Goal: Task Accomplishment & Management: Use online tool/utility

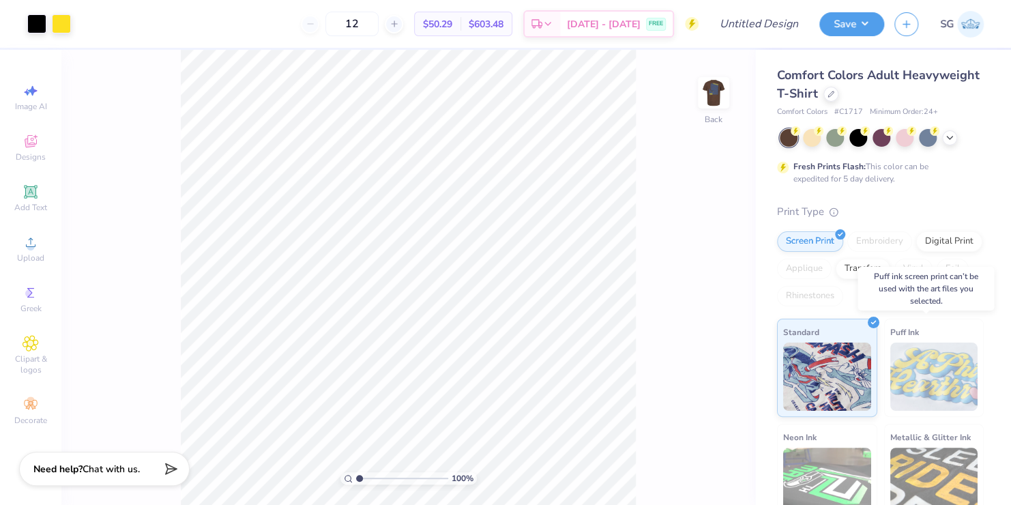
click at [901, 368] on img at bounding box center [934, 376] width 88 height 68
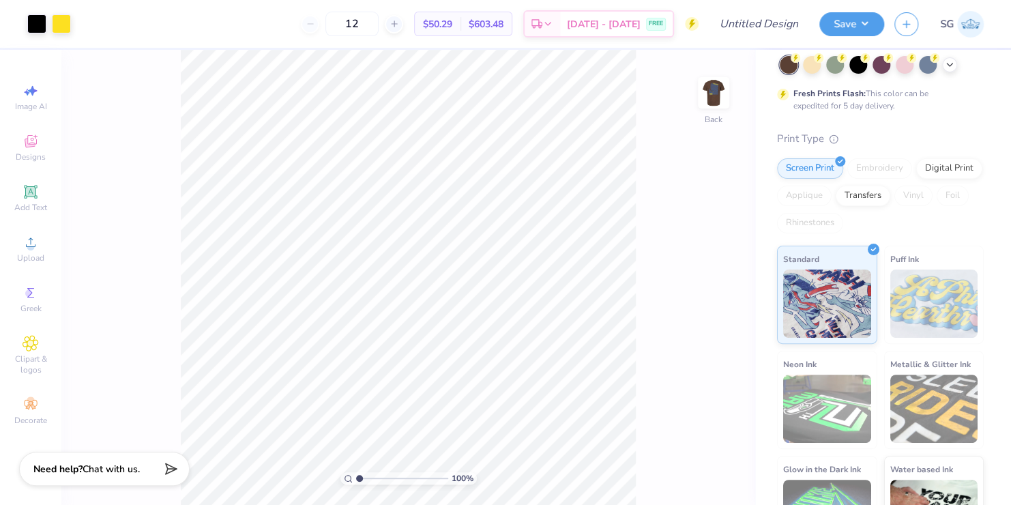
scroll to position [122, 0]
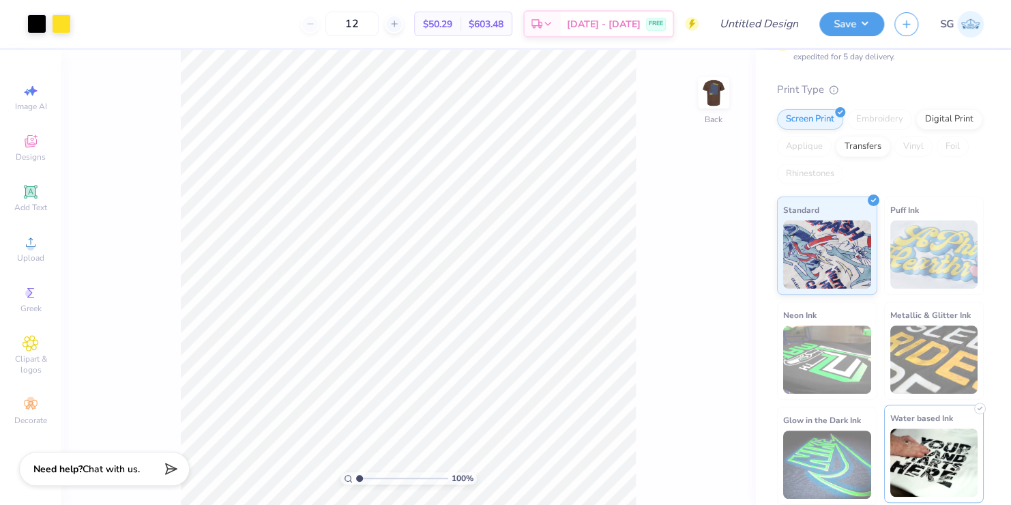
click at [907, 458] on img at bounding box center [934, 462] width 88 height 68
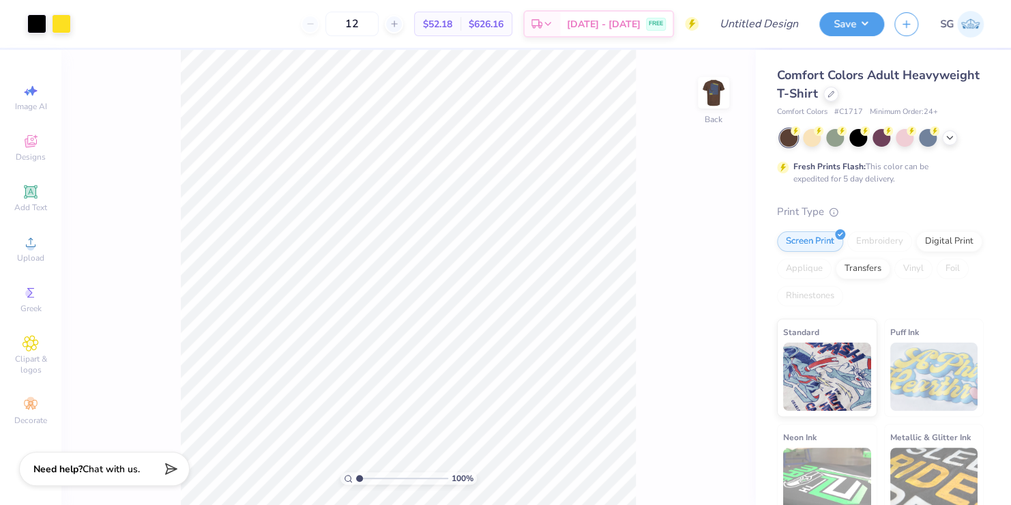
scroll to position [0, 0]
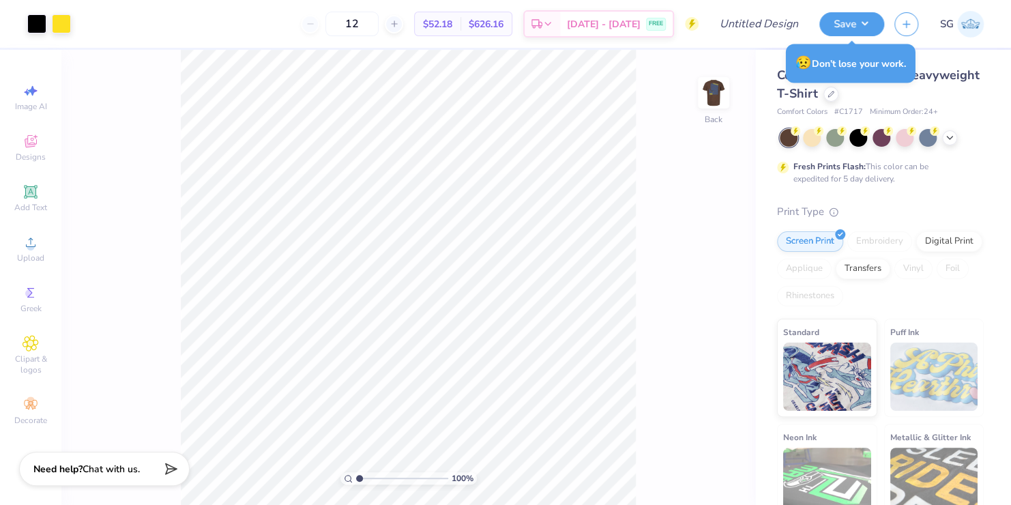
click at [966, 27] on img at bounding box center [970, 24] width 27 height 27
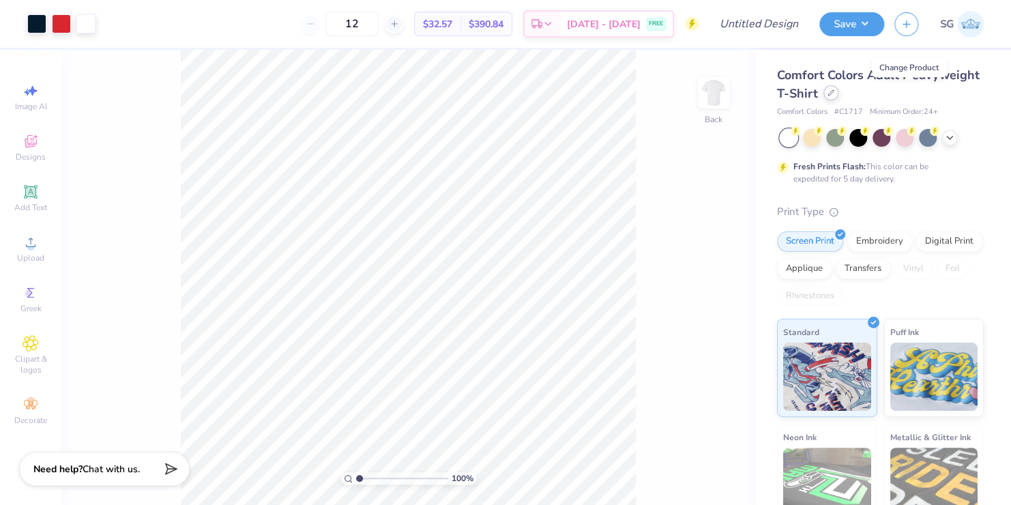
click at [834, 92] on icon at bounding box center [830, 92] width 7 height 7
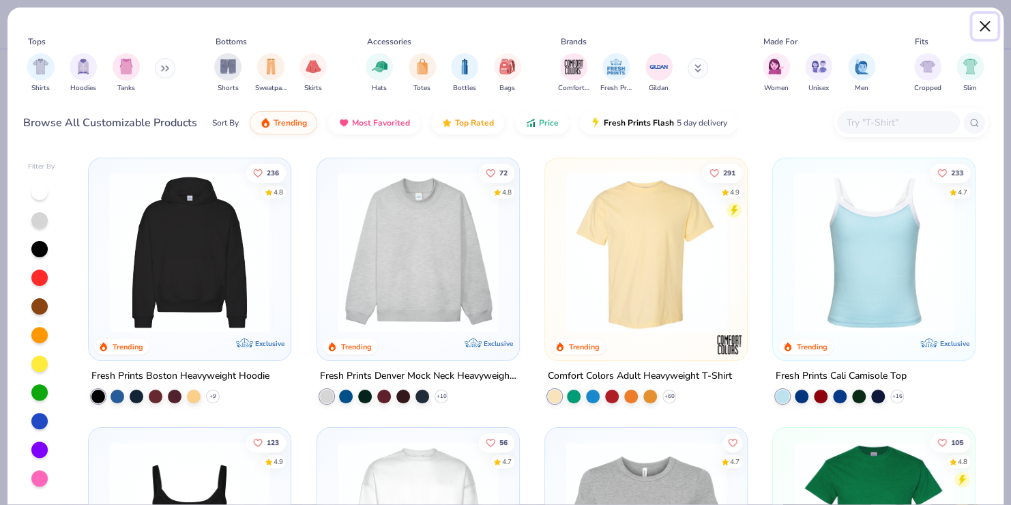
click at [979, 20] on button "Close" at bounding box center [985, 27] width 26 height 26
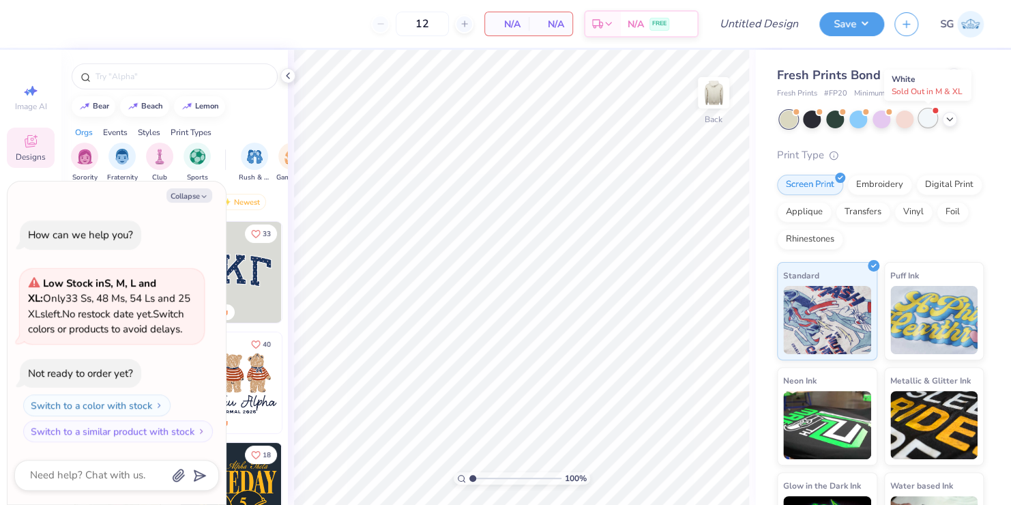
click at [926, 118] on div at bounding box center [928, 118] width 18 height 18
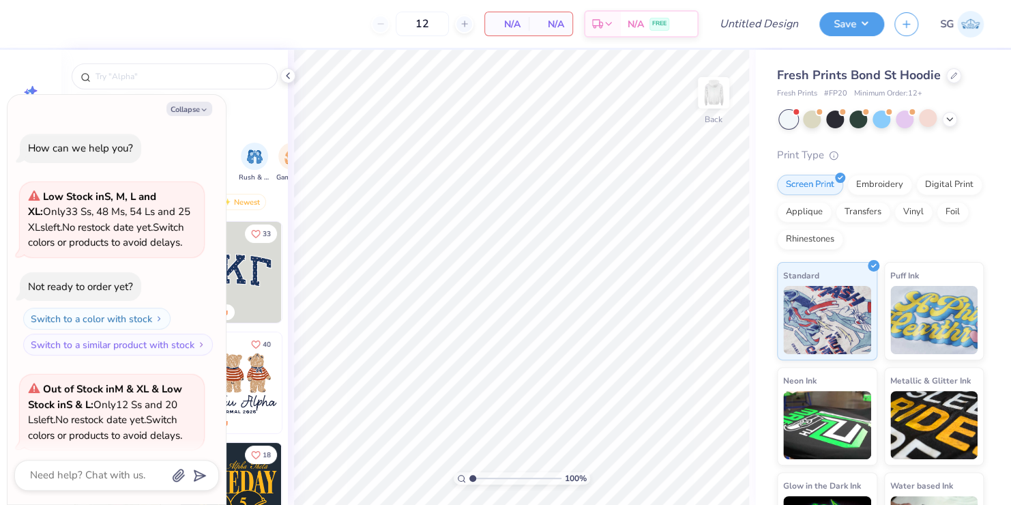
scroll to position [105, 0]
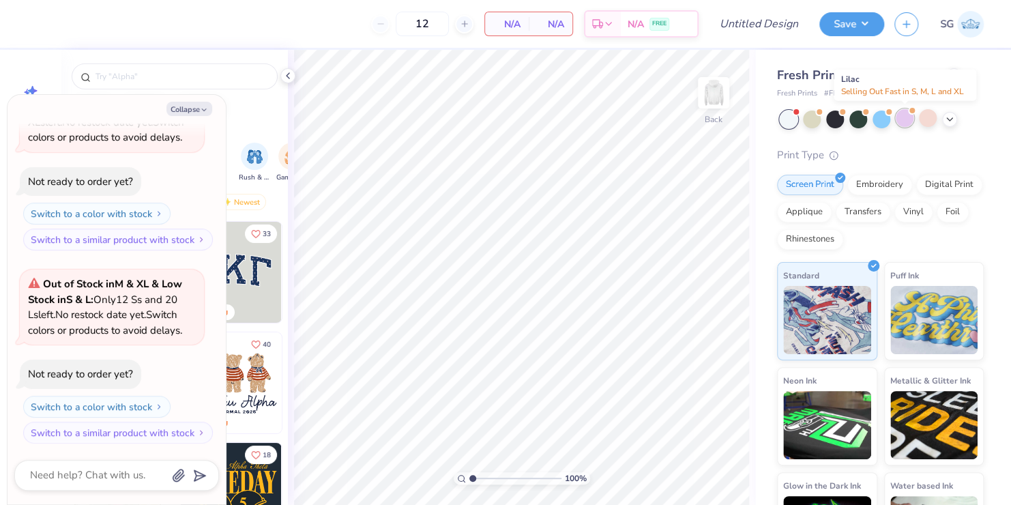
click at [900, 114] on div at bounding box center [905, 118] width 18 height 18
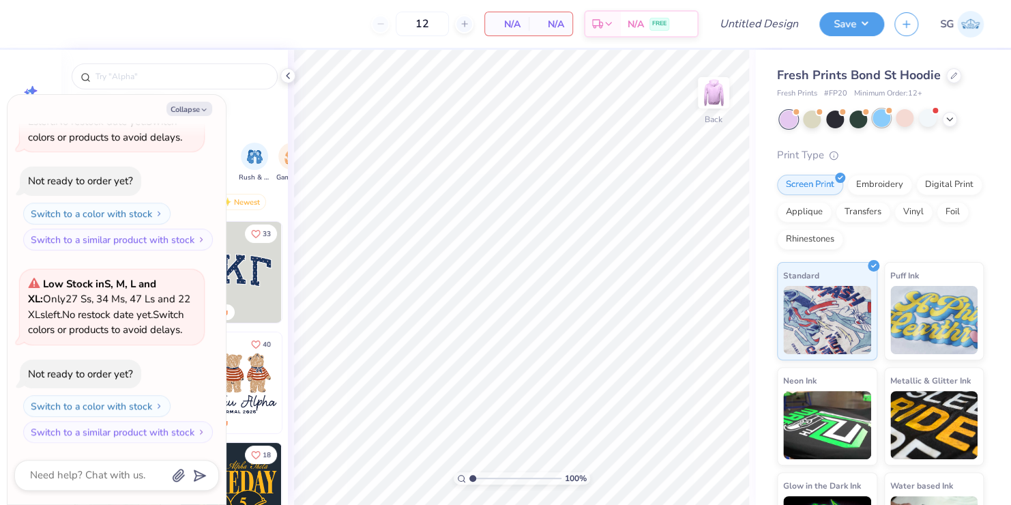
click at [879, 117] on div at bounding box center [881, 118] width 18 height 18
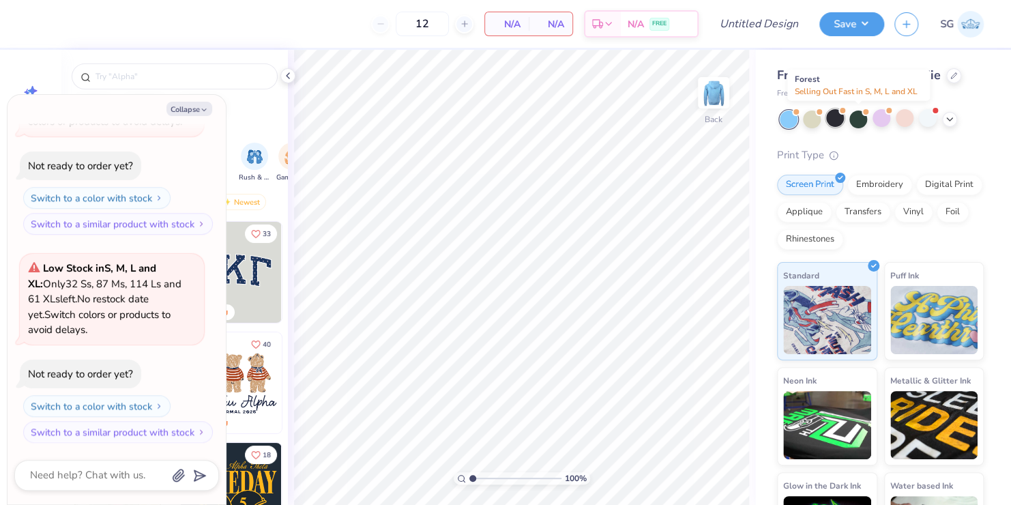
click at [853, 116] on div at bounding box center [858, 119] width 18 height 18
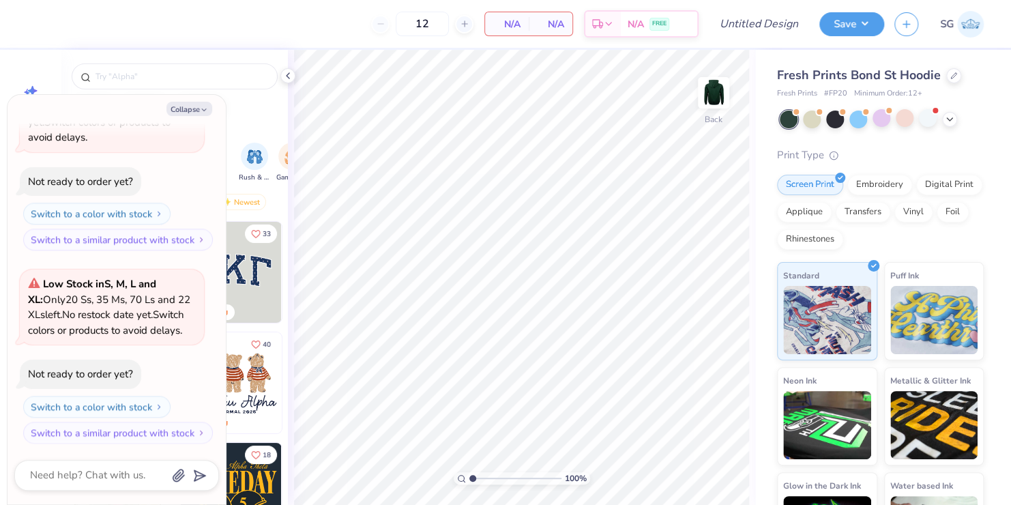
click at [822, 117] on div at bounding box center [882, 119] width 204 height 18
click at [947, 115] on icon at bounding box center [949, 118] width 11 height 11
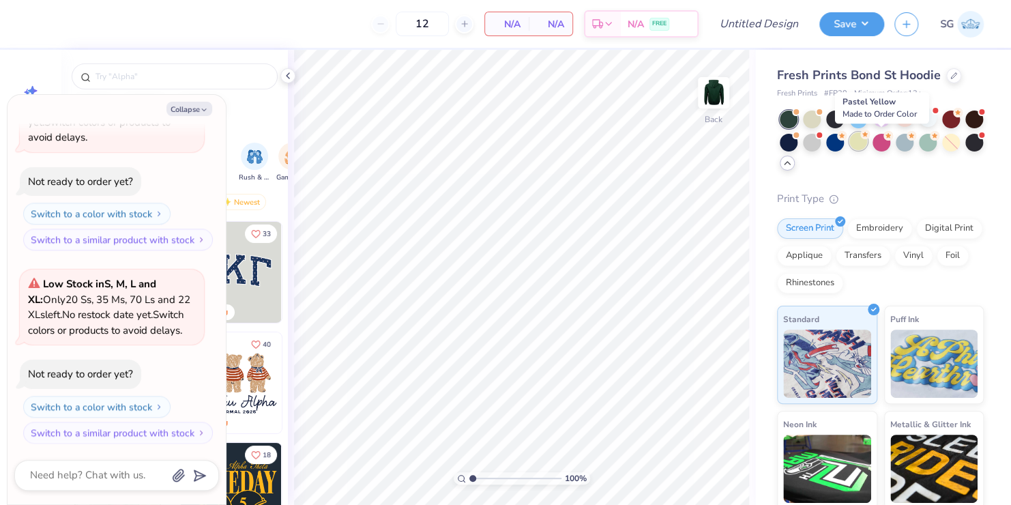
click at [867, 140] on div at bounding box center [858, 141] width 18 height 18
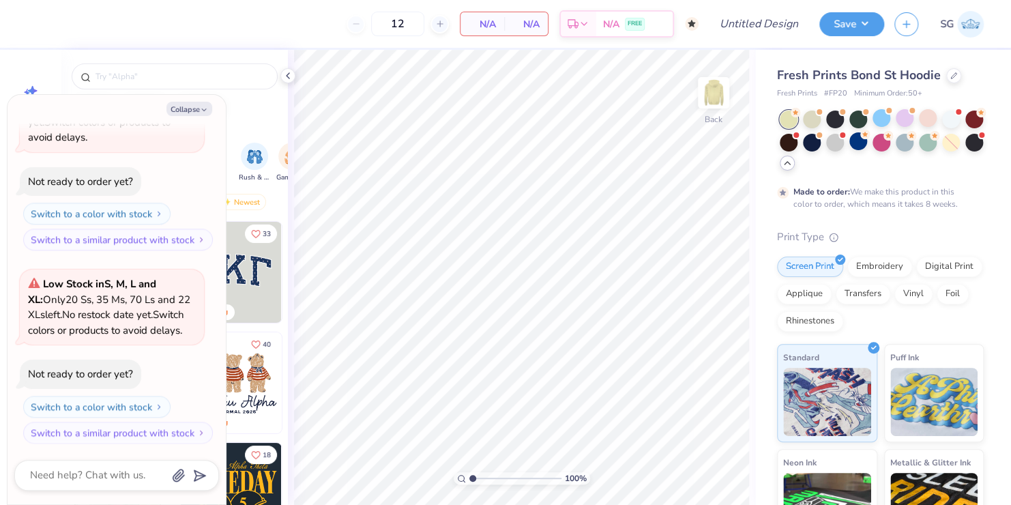
type textarea "x"
type input "50"
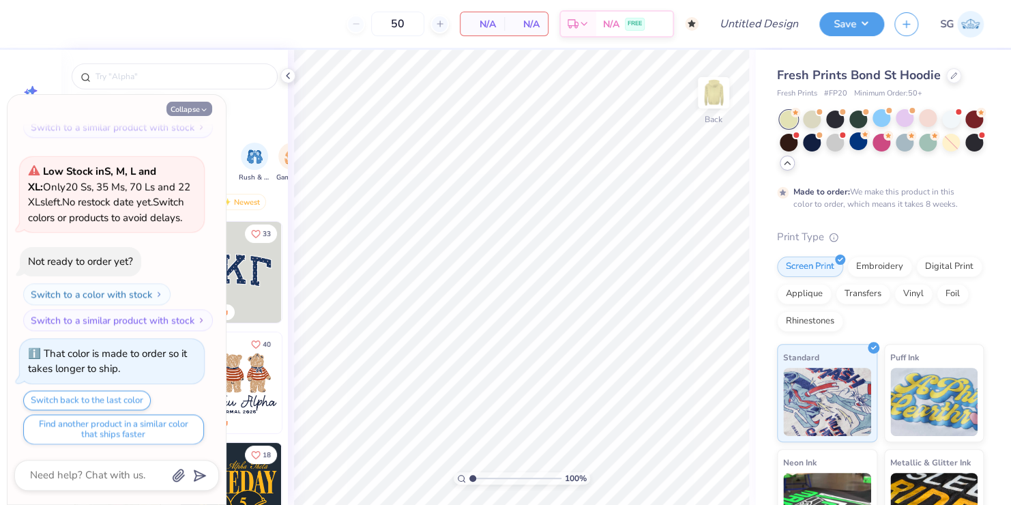
click at [198, 109] on button "Collapse" at bounding box center [189, 109] width 46 height 14
type textarea "x"
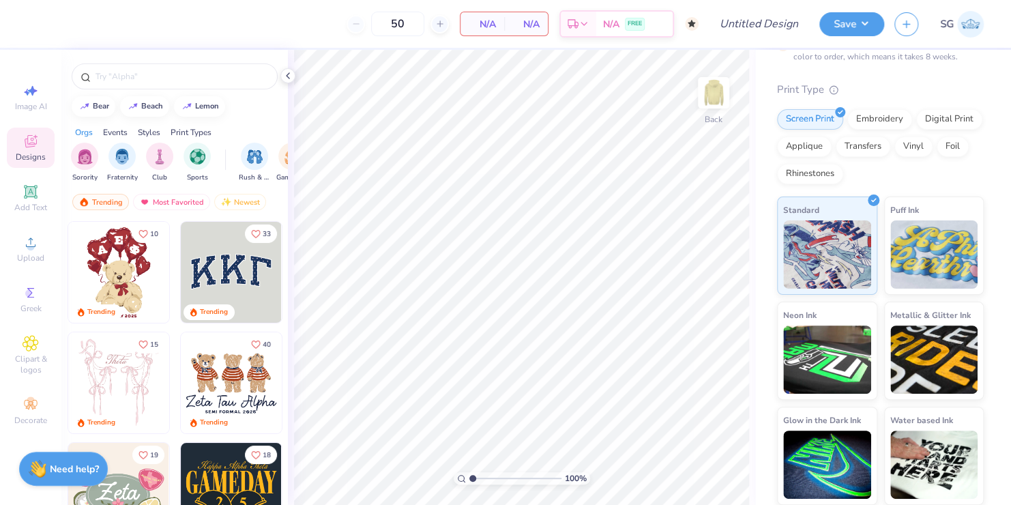
scroll to position [0, 0]
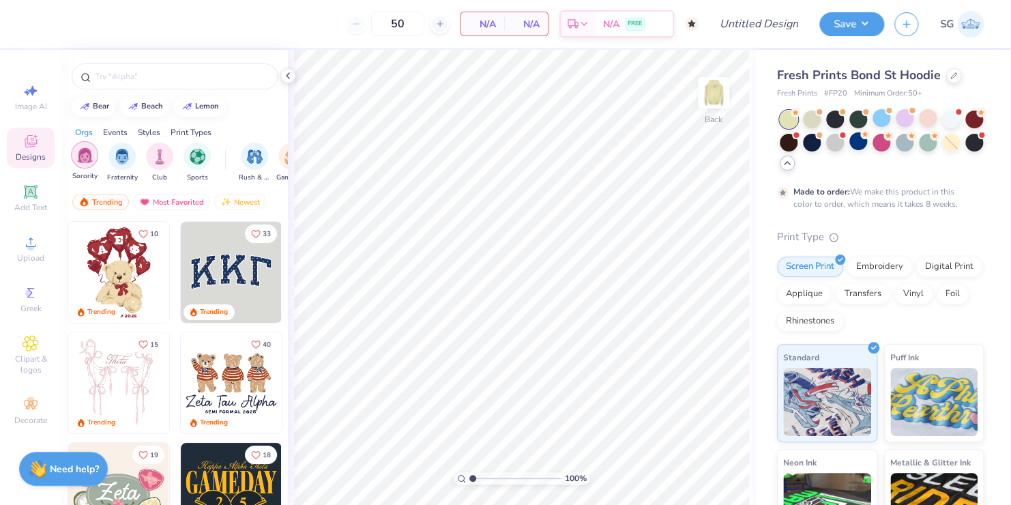
click at [81, 160] on img "filter for Sorority" at bounding box center [85, 155] width 16 height 16
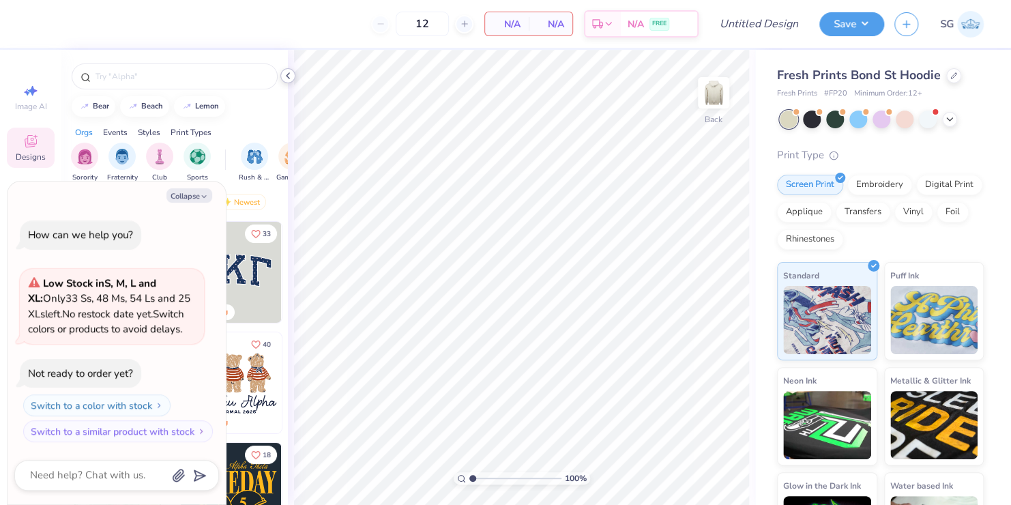
click at [286, 75] on icon at bounding box center [287, 75] width 11 height 11
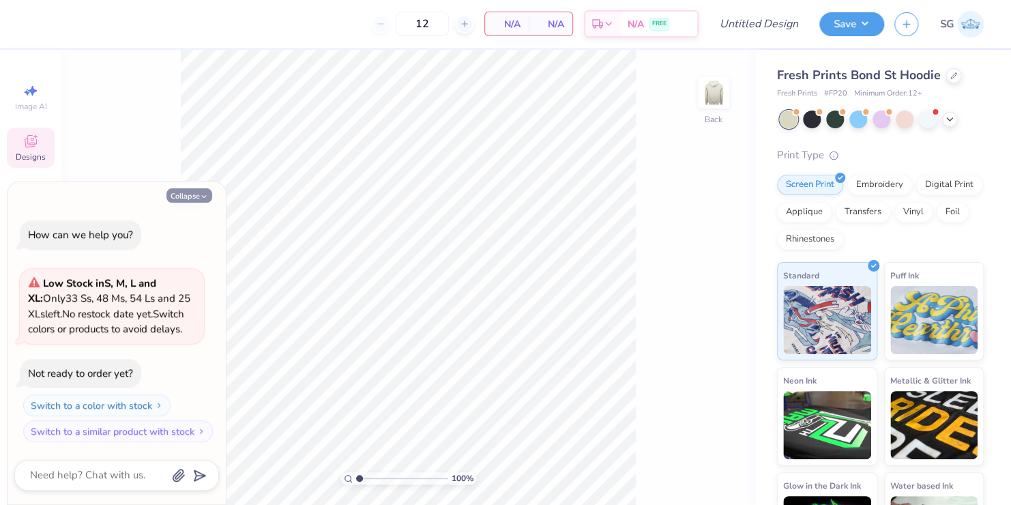
click at [197, 194] on button "Collapse" at bounding box center [189, 195] width 46 height 14
type textarea "x"
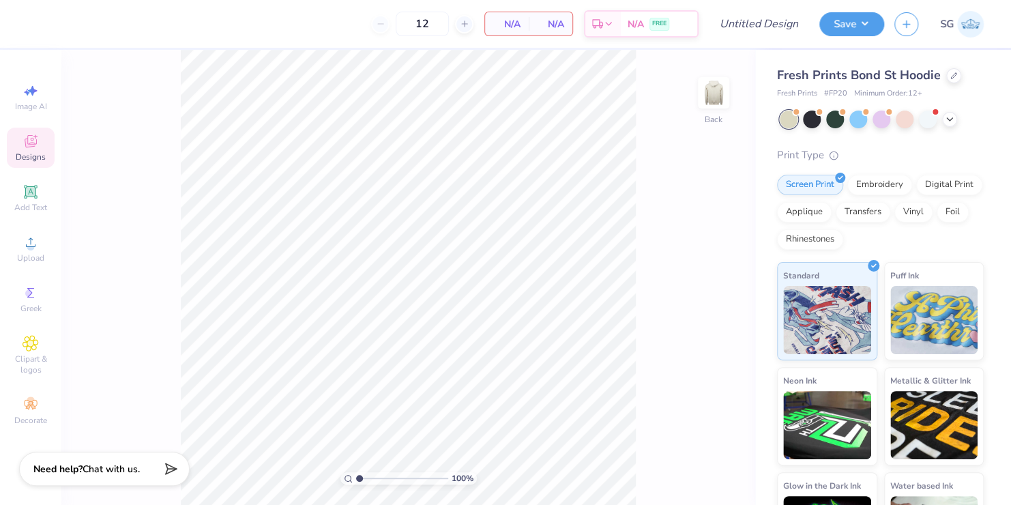
scroll to position [65, 0]
